Goal: Contribute content

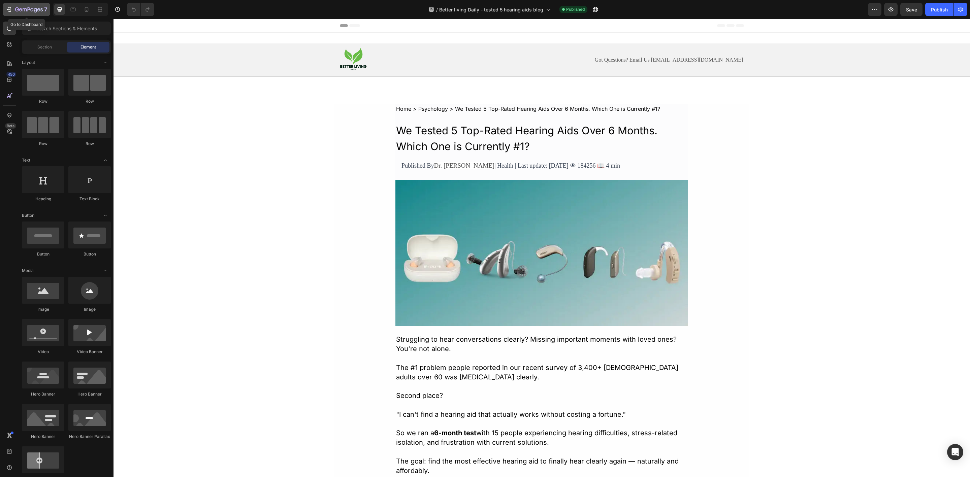
click at [21, 9] on icon "button" at bounding box center [20, 9] width 3 height 3
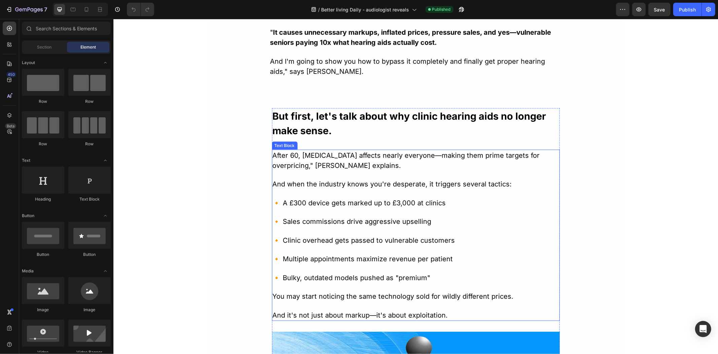
scroll to position [476, 0]
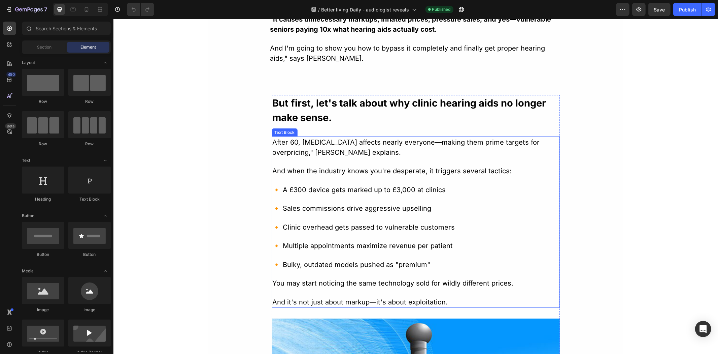
click at [419, 143] on span "After 60, [MEDICAL_DATA] affects nearly everyone—making them prime targets for …" at bounding box center [405, 147] width 267 height 18
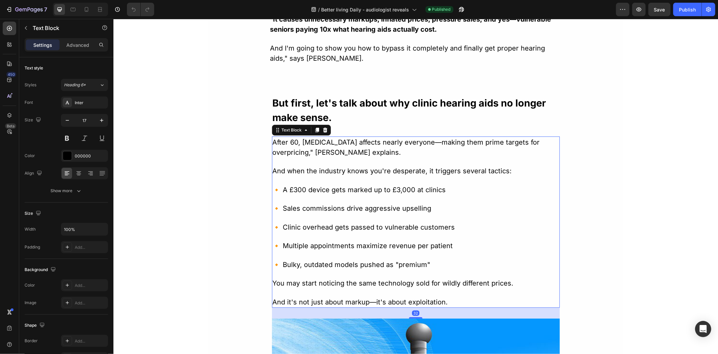
click at [420, 142] on span "After 60, [MEDICAL_DATA] affects nearly everyone—making them prime targets for …" at bounding box center [405, 147] width 267 height 18
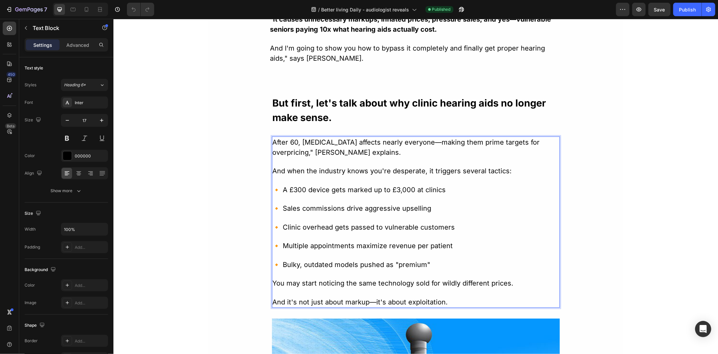
click at [416, 144] on span "After 60, [MEDICAL_DATA] affects nearly everyone—making them prime targets for …" at bounding box center [405, 147] width 267 height 18
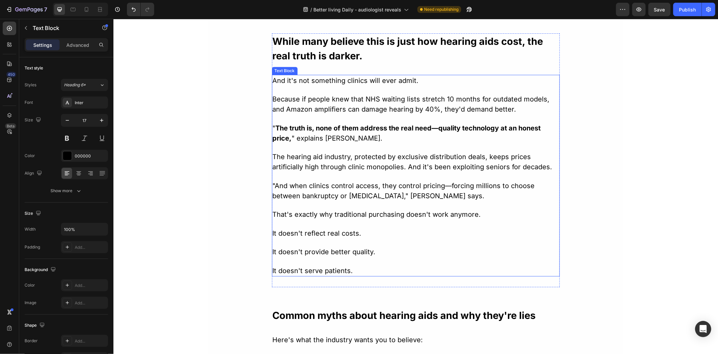
scroll to position [1187, 0]
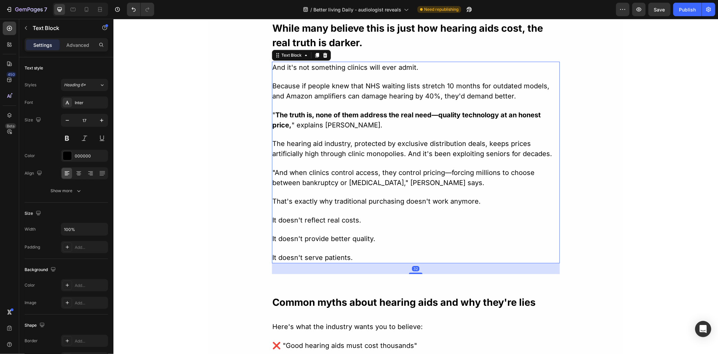
click at [432, 115] on strong "The truth is, none of them address the real need—quality technology at an hones…" at bounding box center [406, 119] width 268 height 18
click at [431, 115] on strong "The truth is, none of them address the real need—quality technology at an hones…" at bounding box center [406, 119] width 268 height 18
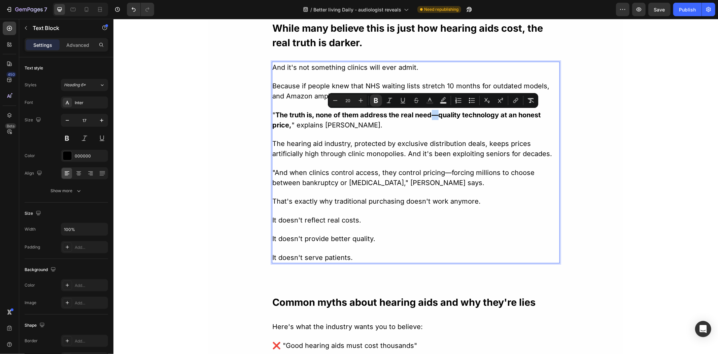
click at [430, 116] on strong "The truth is, none of them address the real need—quality technology at an hones…" at bounding box center [406, 119] width 268 height 18
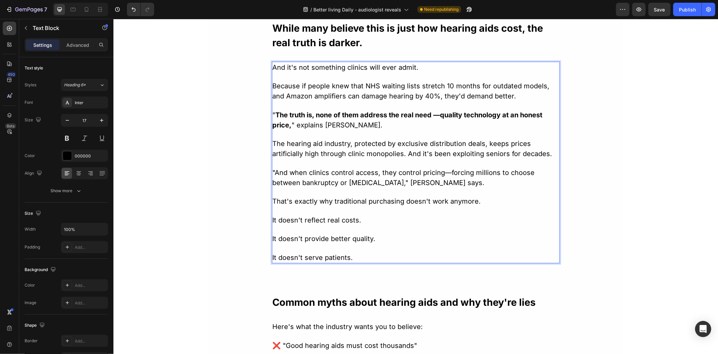
click at [439, 116] on strong "The truth is, none of them address the real need —quality technology at an hone…" at bounding box center [407, 119] width 270 height 18
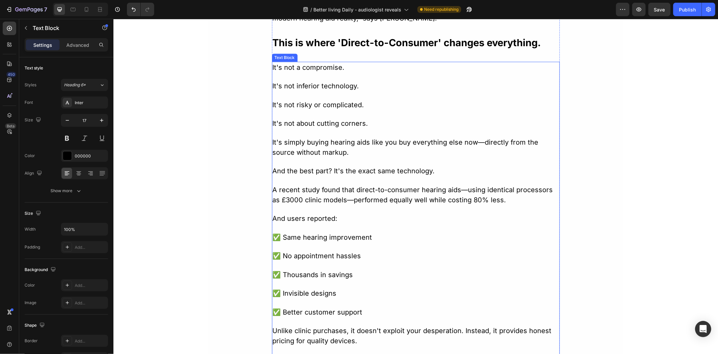
scroll to position [1636, 0]
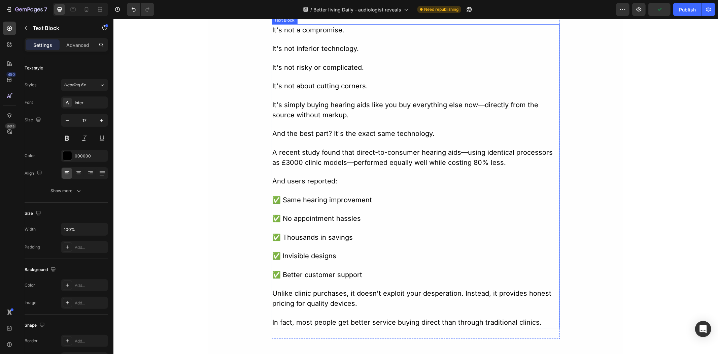
click at [462, 151] on span "A recent study found that direct-to-consumer hearing aids—using identical proce…" at bounding box center [412, 157] width 281 height 18
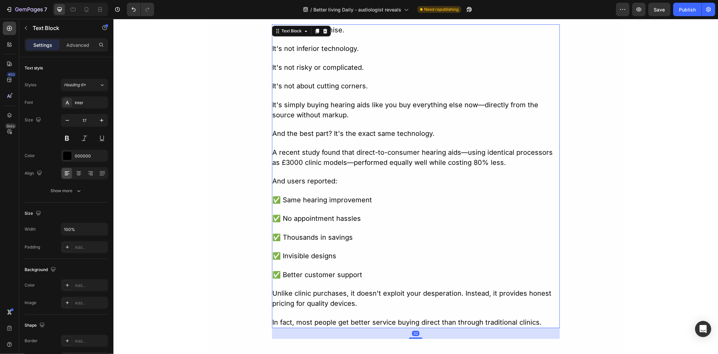
click at [456, 152] on span "A recent study found that direct-to-consumer hearing aids—using identical proce…" at bounding box center [412, 157] width 281 height 18
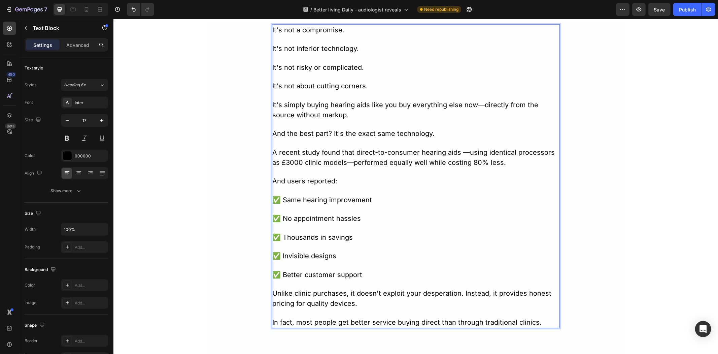
click at [464, 152] on span "A recent study found that direct-to-consumer hearing aids —using identical proc…" at bounding box center [413, 157] width 283 height 18
click at [352, 162] on span "A recent study found that direct-to-consumer hearing aids — using identical pro…" at bounding box center [414, 157] width 285 height 18
click at [350, 164] on span "A recent study found that direct-to-consumer hearing aids — using identical pro…" at bounding box center [414, 157] width 285 height 18
click at [342, 165] on span "A recent study found that direct-to-consumer hearing aids — using identical pro…" at bounding box center [414, 157] width 285 height 18
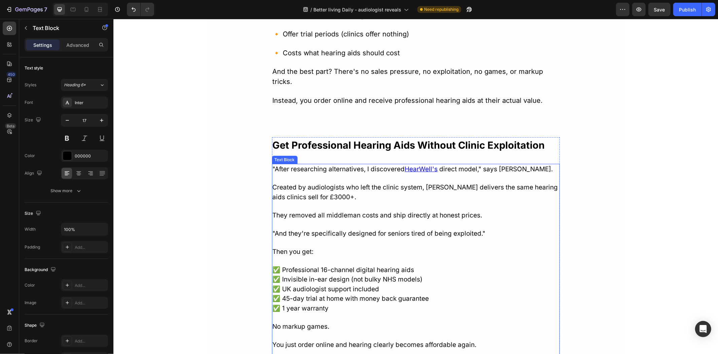
scroll to position [2085, 0]
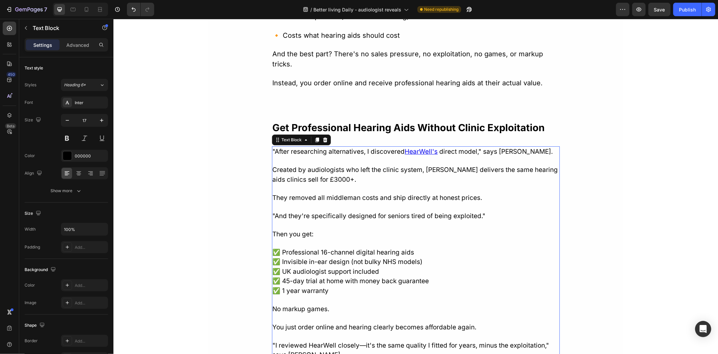
click at [429, 147] on u "HearWell's" at bounding box center [421, 151] width 33 height 8
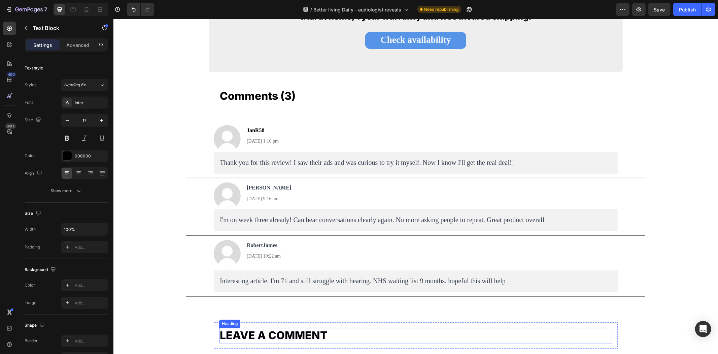
scroll to position [3357, 0]
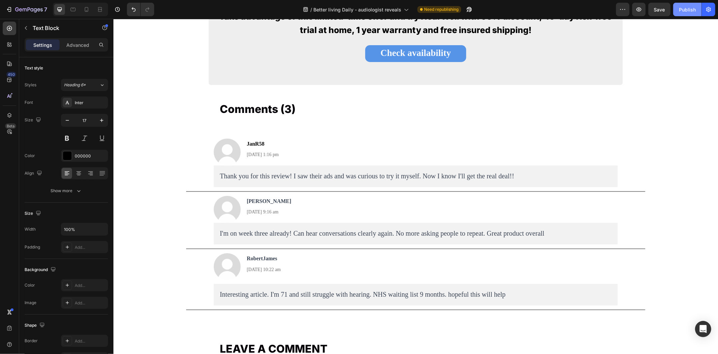
click at [685, 8] on div "Publish" at bounding box center [687, 9] width 17 height 7
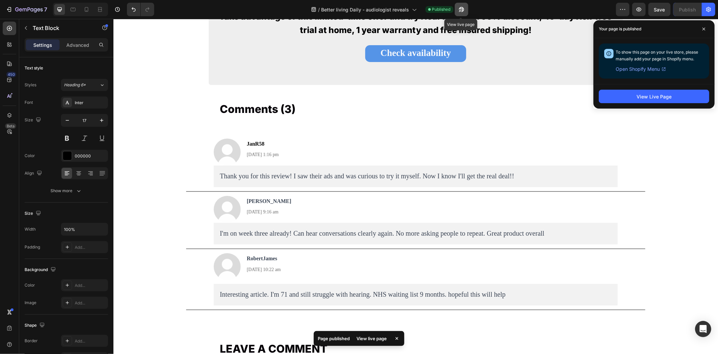
click at [465, 8] on button "button" at bounding box center [461, 9] width 13 height 13
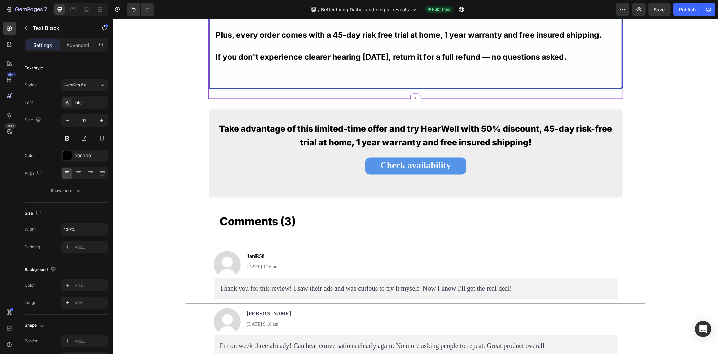
scroll to position [3133, 0]
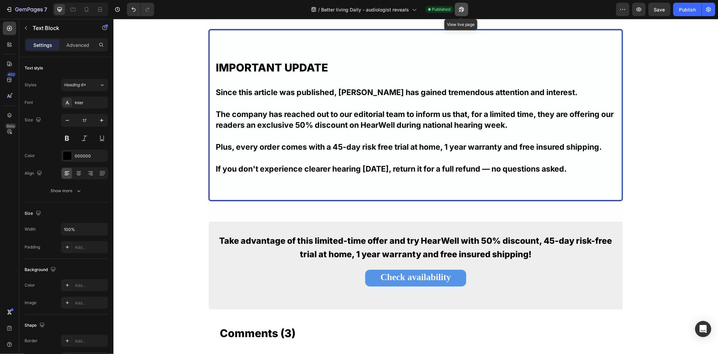
click at [462, 11] on icon "button" at bounding box center [461, 9] width 5 height 5
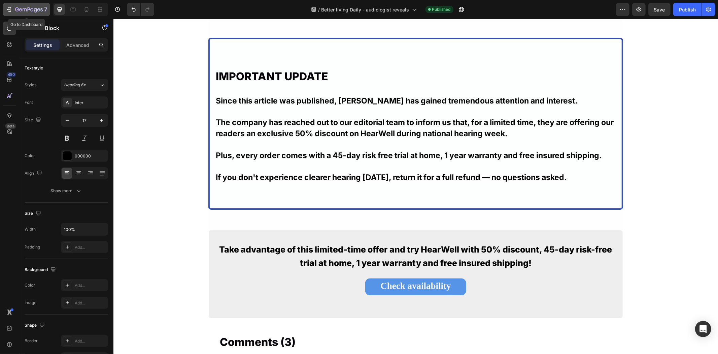
click at [19, 10] on icon "button" at bounding box center [17, 9] width 4 height 4
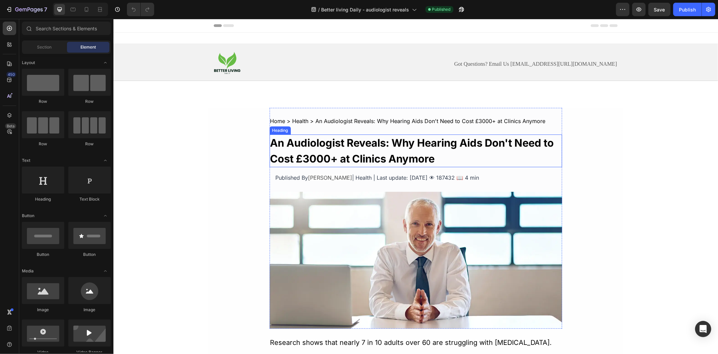
click at [418, 161] on strong "An Audiologist Reveals: Why Hearing Aids Don't Need to Cost £3000+ at Clinics A…" at bounding box center [412, 150] width 284 height 28
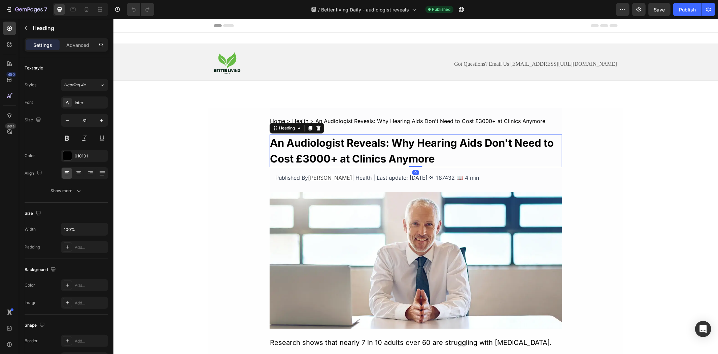
click at [418, 161] on strong "An Audiologist Reveals: Why Hearing Aids Don't Need to Cost £3000+ at Clinics A…" at bounding box center [412, 150] width 284 height 28
